Goal: Navigation & Orientation: Find specific page/section

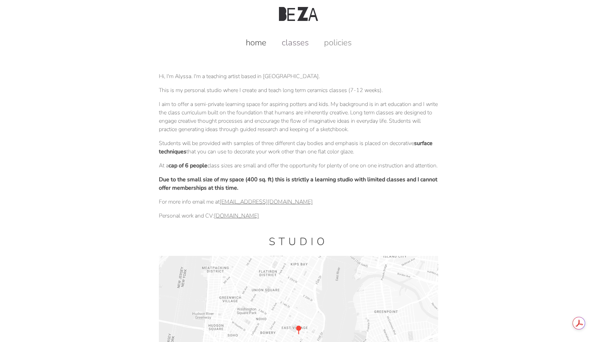
click at [294, 43] on link "classes" at bounding box center [295, 42] width 41 height 11
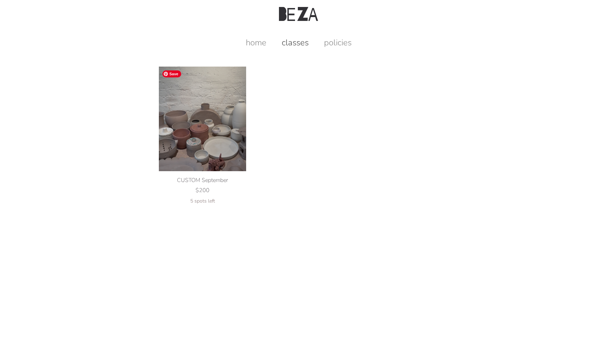
click at [195, 125] on img at bounding box center [202, 119] width 87 height 105
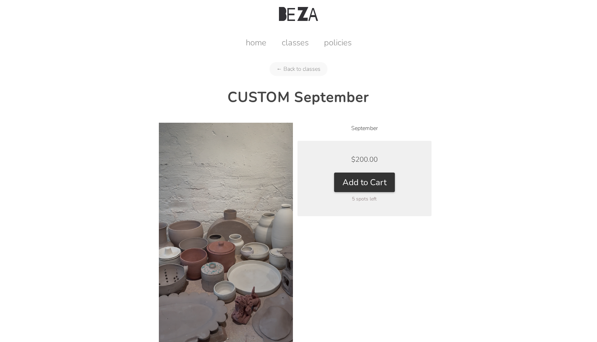
click at [256, 36] on div "home classes policies" at bounding box center [297, 38] width 577 height 20
click at [256, 43] on link "home" at bounding box center [256, 42] width 35 height 11
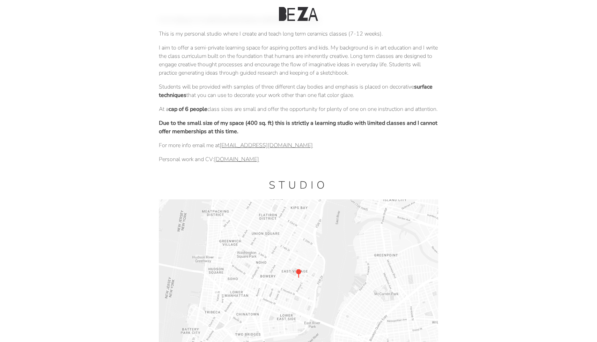
scroll to position [62, 0]
